Goal: Task Accomplishment & Management: Manage account settings

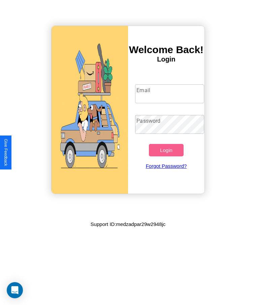
click at [169, 94] on input "Email" at bounding box center [169, 94] width 69 height 19
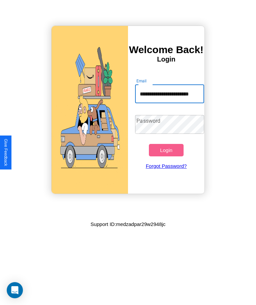
scroll to position [0, 5]
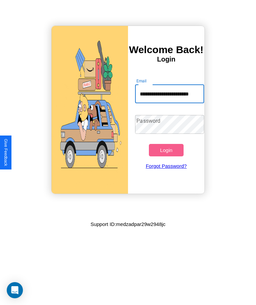
type input "**********"
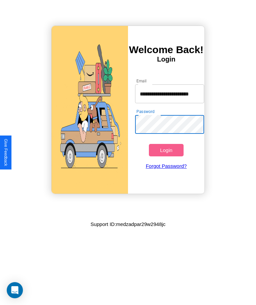
scroll to position [0, 0]
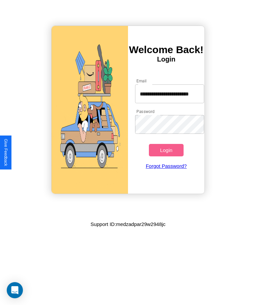
click at [166, 150] on button "Login" at bounding box center [166, 150] width 34 height 12
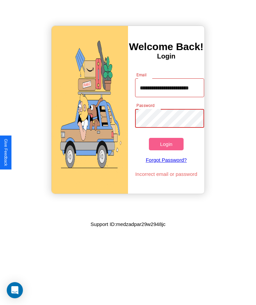
click at [166, 144] on button "Login" at bounding box center [166, 144] width 34 height 12
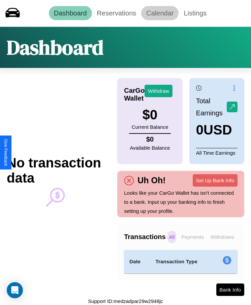
click at [160, 13] on link "Calendar" at bounding box center [159, 13] width 37 height 14
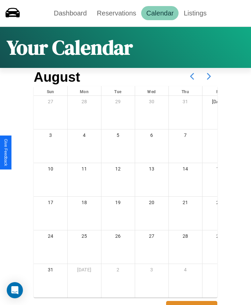
click at [209, 76] on icon at bounding box center [208, 76] width 17 height 17
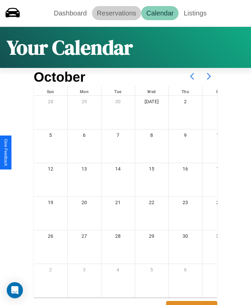
click at [116, 13] on link "Reservations" at bounding box center [116, 13] width 49 height 14
